Goal: Information Seeking & Learning: Check status

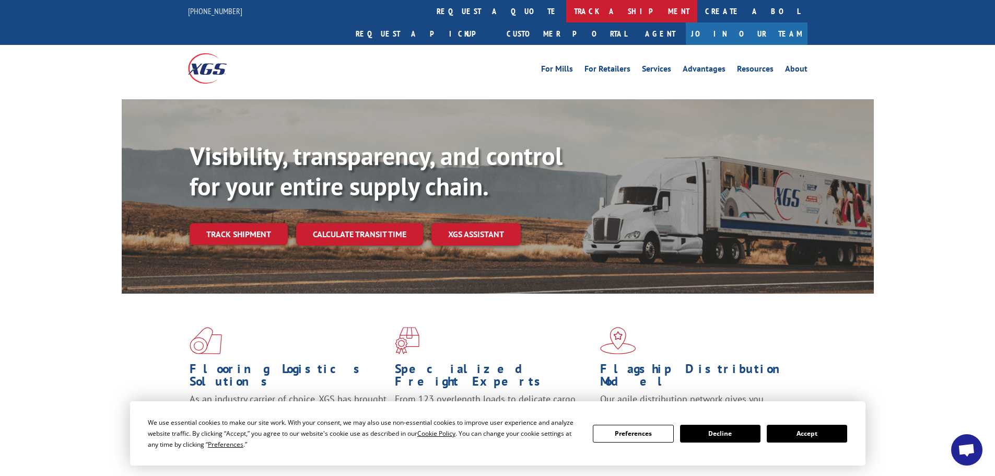
click at [566, 13] on link "track a shipment" at bounding box center [631, 11] width 131 height 22
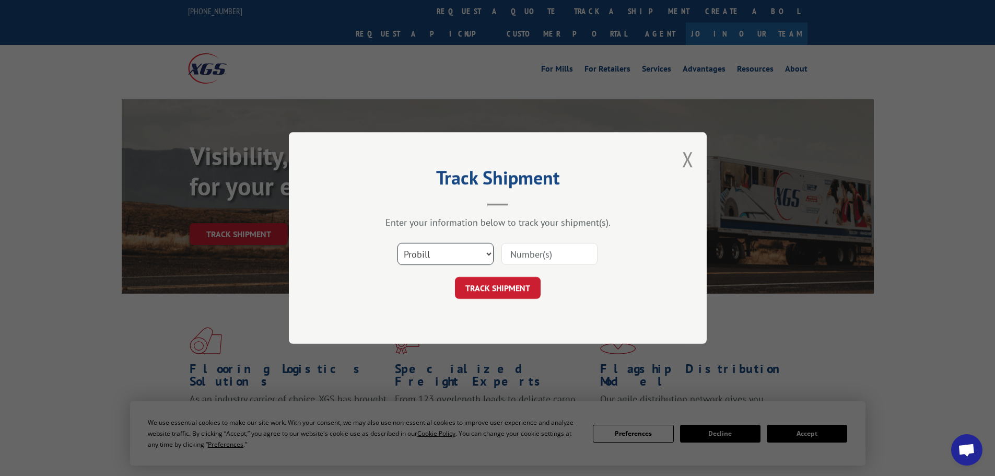
click at [446, 254] on select "Select category... Probill BOL PO" at bounding box center [445, 254] width 96 height 22
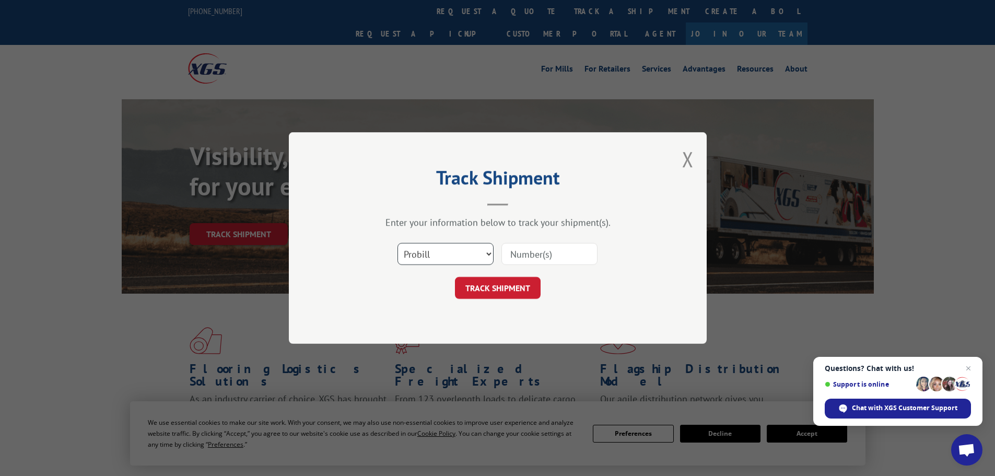
select select "po"
click at [397, 243] on select "Select category... Probill BOL PO" at bounding box center [445, 254] width 96 height 22
click at [520, 255] on input at bounding box center [549, 254] width 96 height 22
paste input "09524266"
type input "09524266"
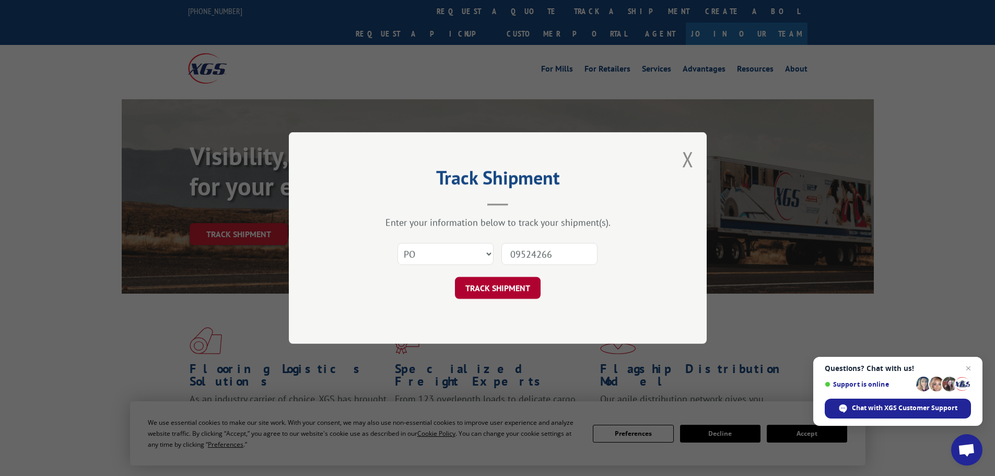
click at [522, 295] on button "TRACK SHIPMENT" at bounding box center [498, 288] width 86 height 22
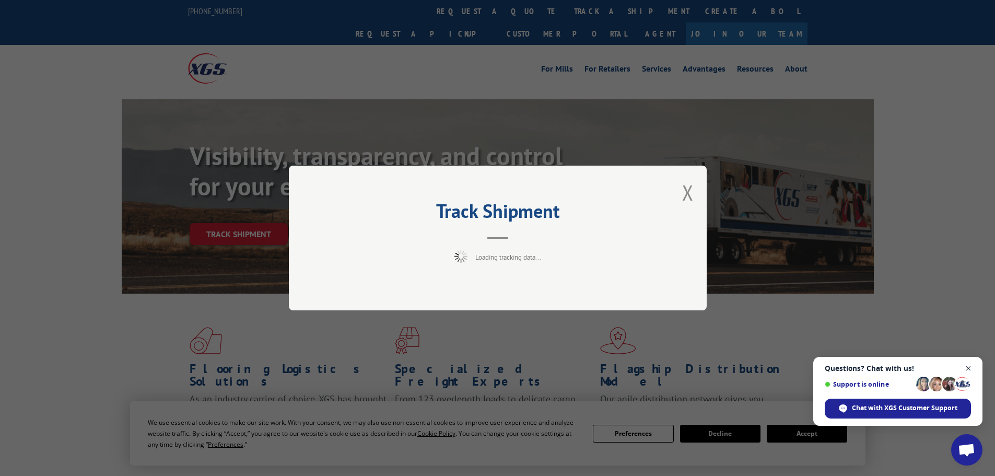
click at [970, 367] on span "Close chat" at bounding box center [968, 368] width 13 height 13
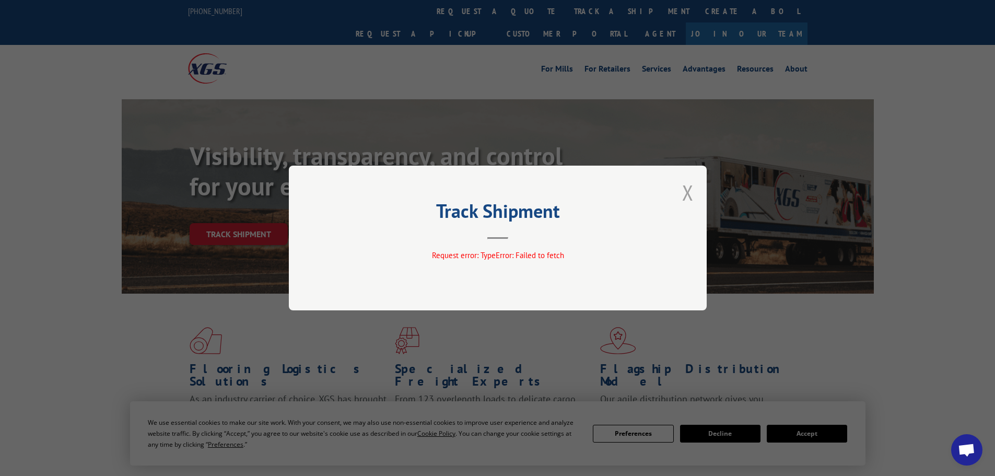
click at [688, 183] on button "Close modal" at bounding box center [687, 193] width 11 height 28
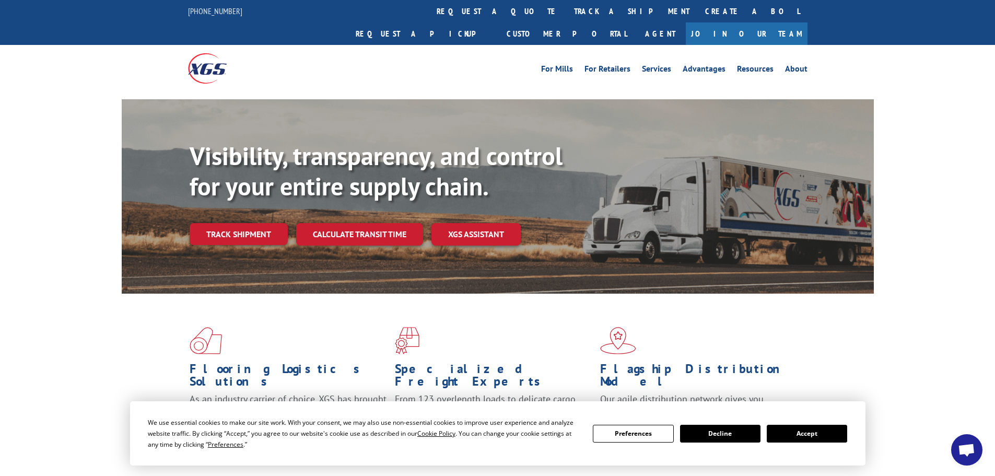
click at [566, 8] on link "track a shipment" at bounding box center [631, 11] width 131 height 22
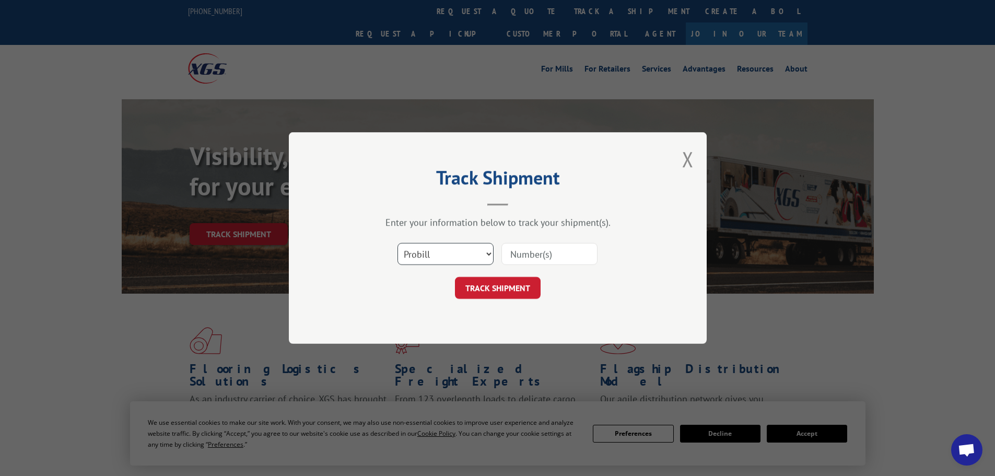
click at [440, 260] on select "Select category... Probill BOL PO" at bounding box center [445, 254] width 96 height 22
click at [688, 159] on button "Close modal" at bounding box center [687, 159] width 11 height 28
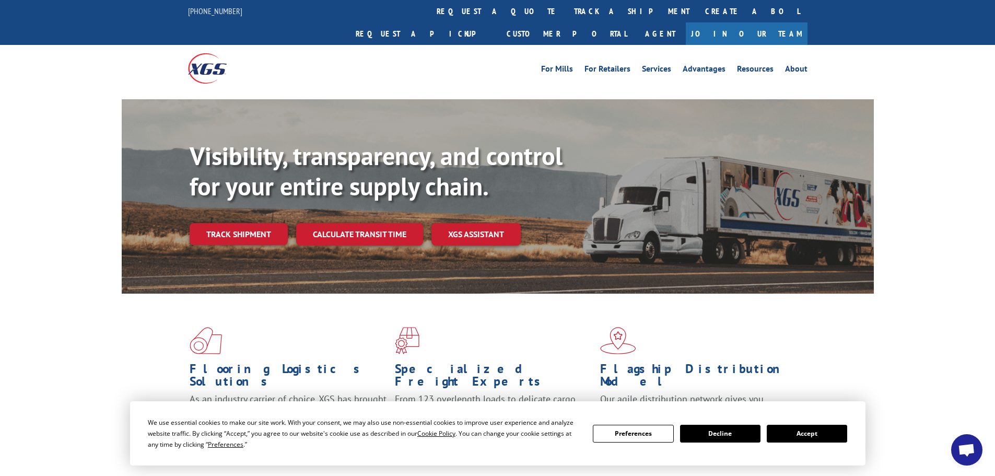
click at [747, 435] on button "Decline" at bounding box center [720, 434] width 80 height 18
